Goal: Task Accomplishment & Management: Use online tool/utility

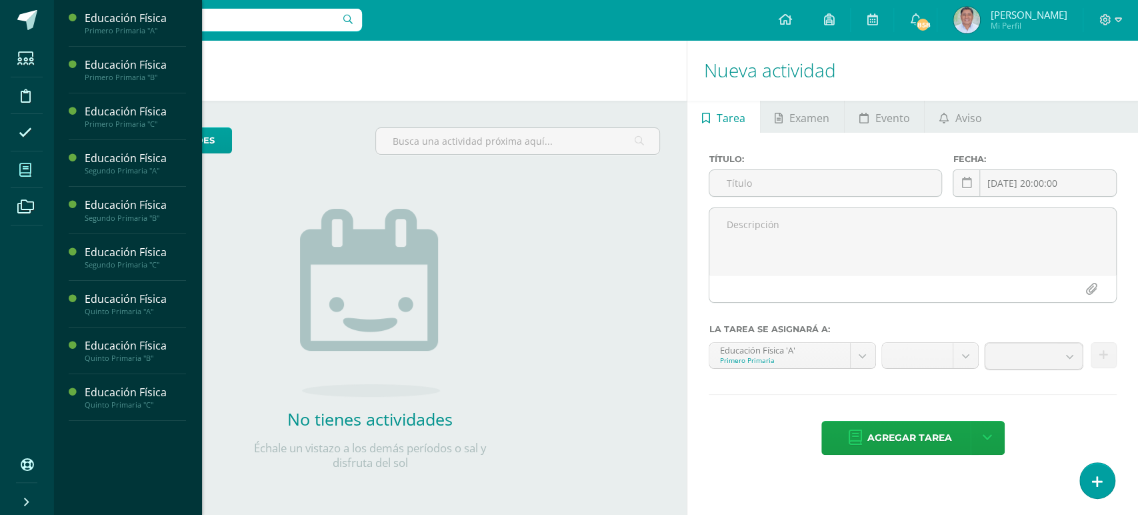
click at [23, 169] on icon at bounding box center [25, 169] width 12 height 13
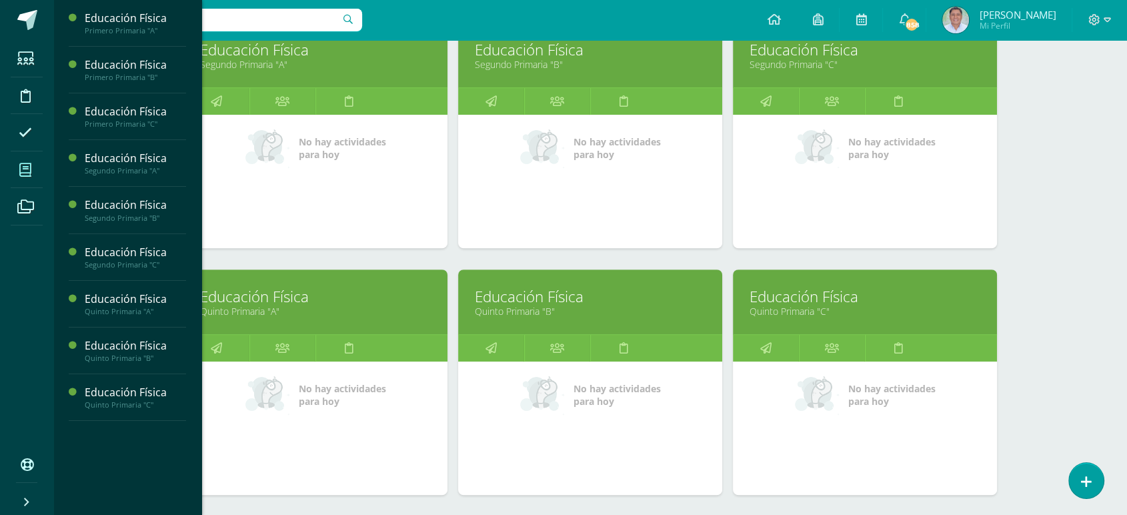
scroll to position [484, 0]
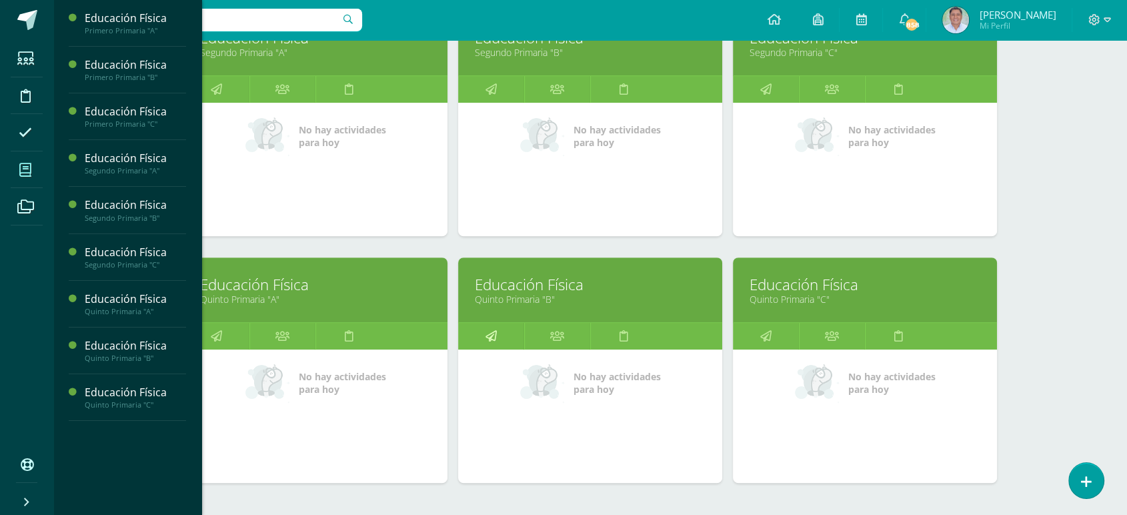
click at [491, 345] on icon at bounding box center [490, 336] width 11 height 26
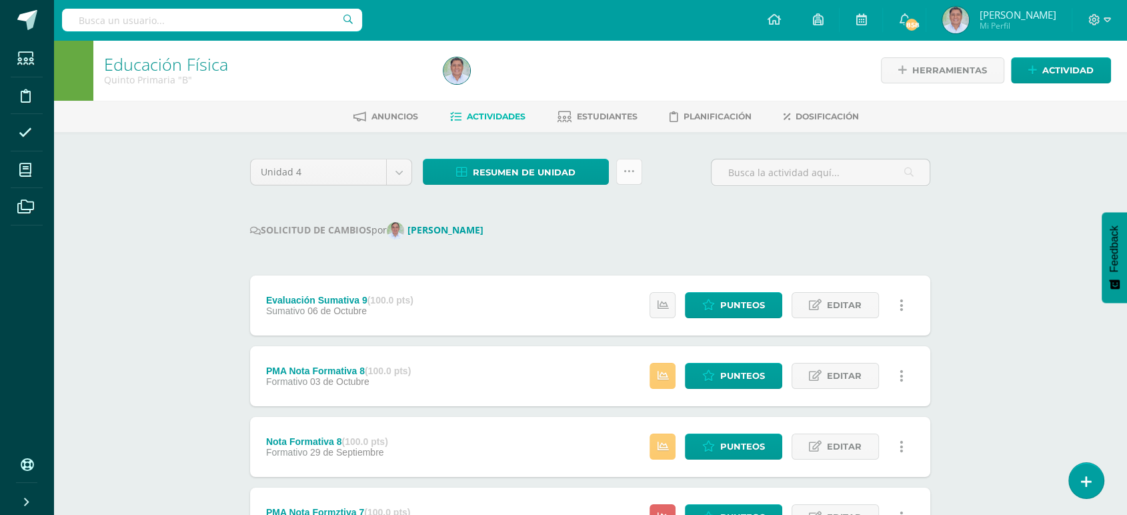
click at [629, 170] on icon at bounding box center [628, 171] width 11 height 11
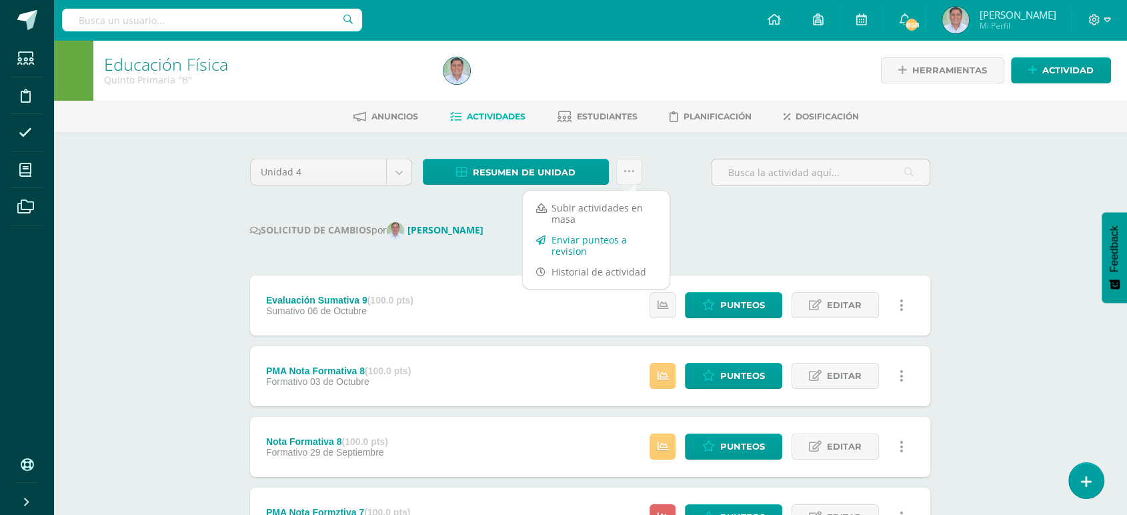
click at [583, 237] on link "Enviar punteos a revision" at bounding box center [596, 245] width 147 height 32
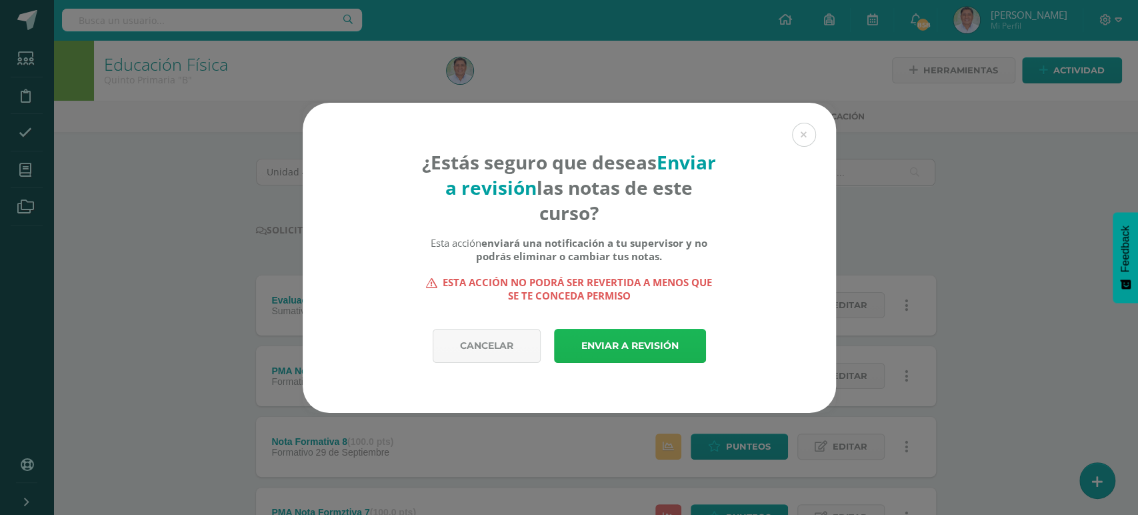
click at [605, 349] on link "Enviar a revisión" at bounding box center [630, 346] width 152 height 34
